Goal: Task Accomplishment & Management: Manage account settings

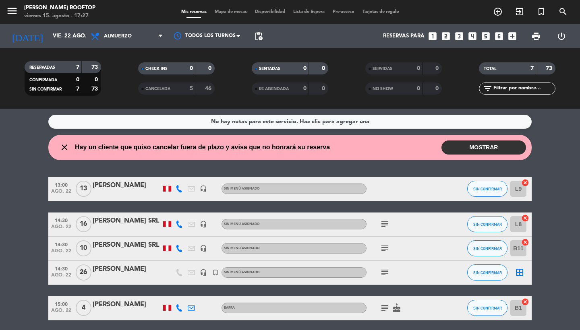
click at [120, 271] on div "[PERSON_NAME]" at bounding box center [127, 269] width 68 height 10
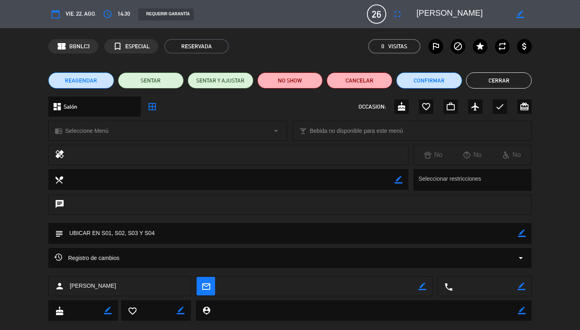
click at [522, 287] on icon "border_color" at bounding box center [522, 287] width 8 height 8
paste textarea "961 144 261"
type textarea "961 144 261"
click at [520, 287] on icon at bounding box center [522, 287] width 8 height 8
click at [501, 81] on button "Cerrar" at bounding box center [499, 80] width 66 height 16
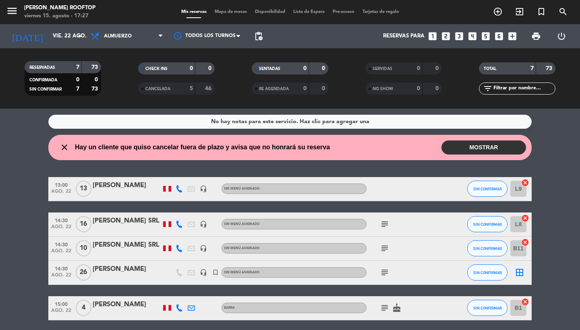
click at [91, 265] on div "26" at bounding box center [83, 273] width 19 height 24
click at [108, 269] on div "[PERSON_NAME]" at bounding box center [127, 269] width 68 height 10
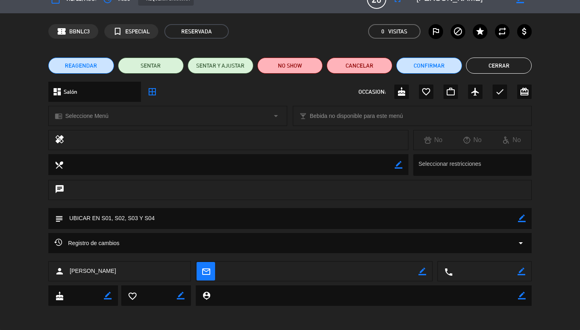
scroll to position [14, 0]
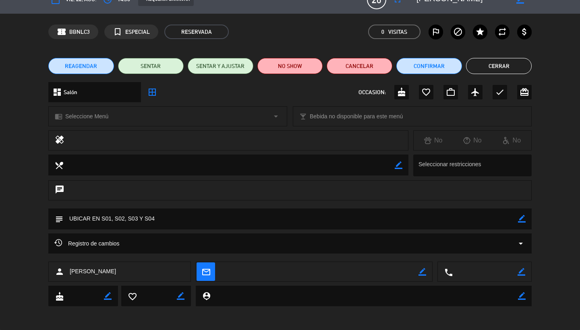
click at [463, 273] on textarea at bounding box center [485, 272] width 65 height 20
click at [523, 274] on icon "border_color" at bounding box center [522, 272] width 8 height 8
paste textarea "961 144 261"
click at [470, 273] on textarea at bounding box center [485, 272] width 65 height 20
type textarea "961144261"
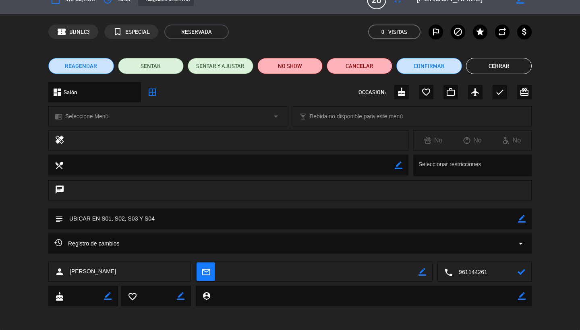
click at [522, 272] on icon at bounding box center [522, 272] width 8 height 8
click at [491, 63] on button "Cerrar" at bounding box center [499, 66] width 66 height 16
